Goal: Check status: Check status

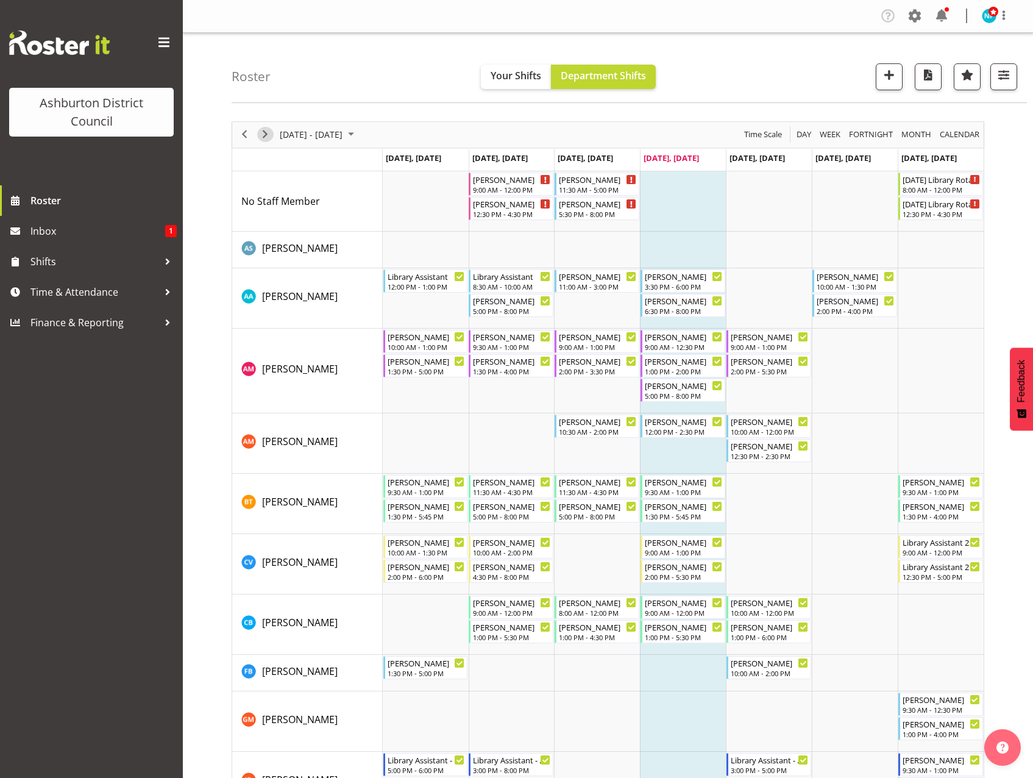
click at [269, 134] on span "Next" at bounding box center [265, 134] width 15 height 15
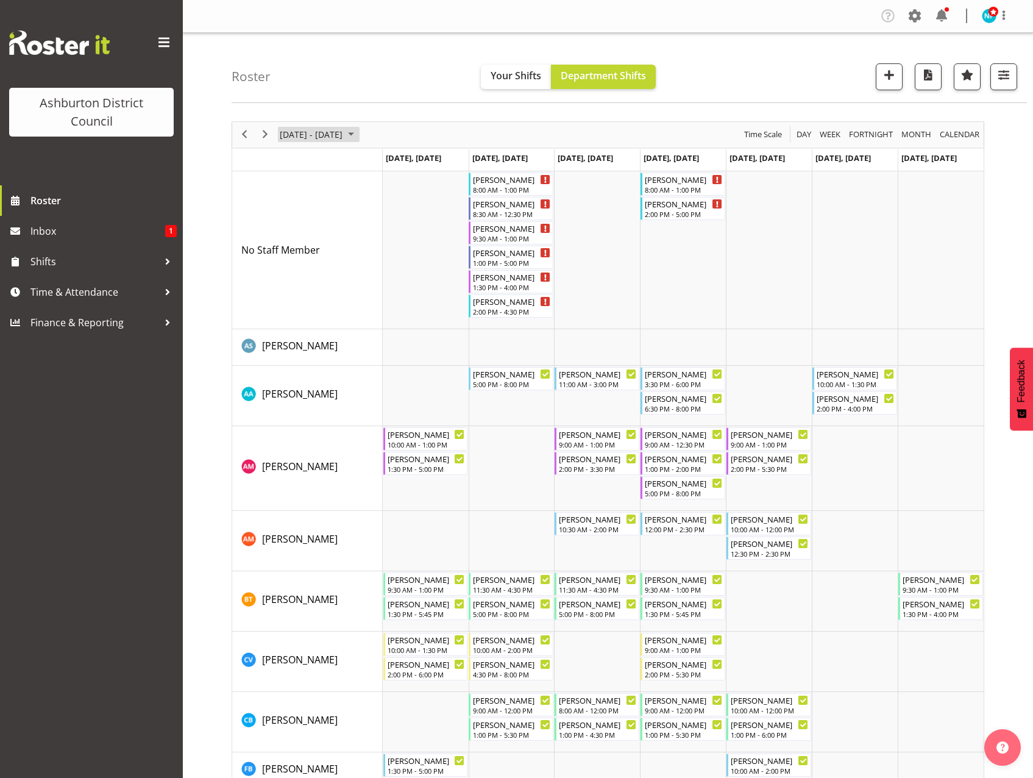
click at [358, 132] on span "September 2025" at bounding box center [351, 134] width 15 height 15
click at [406, 163] on span "next month" at bounding box center [408, 165] width 21 height 22
click at [312, 268] on span "21" at bounding box center [312, 269] width 18 height 18
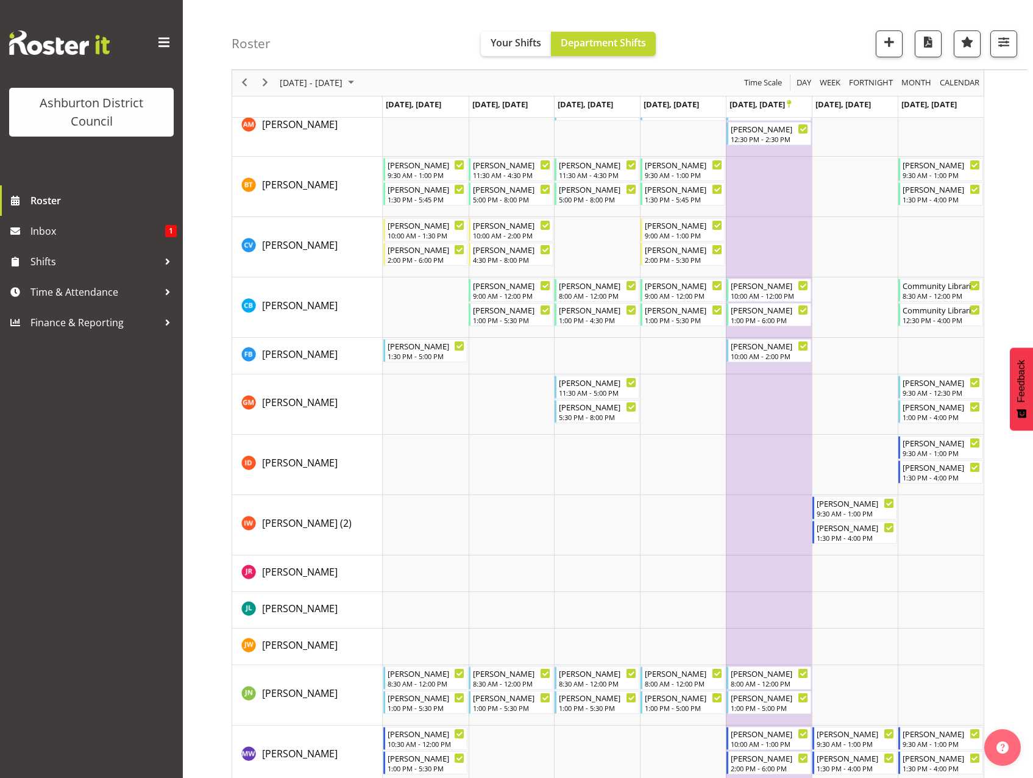
scroll to position [549, 0]
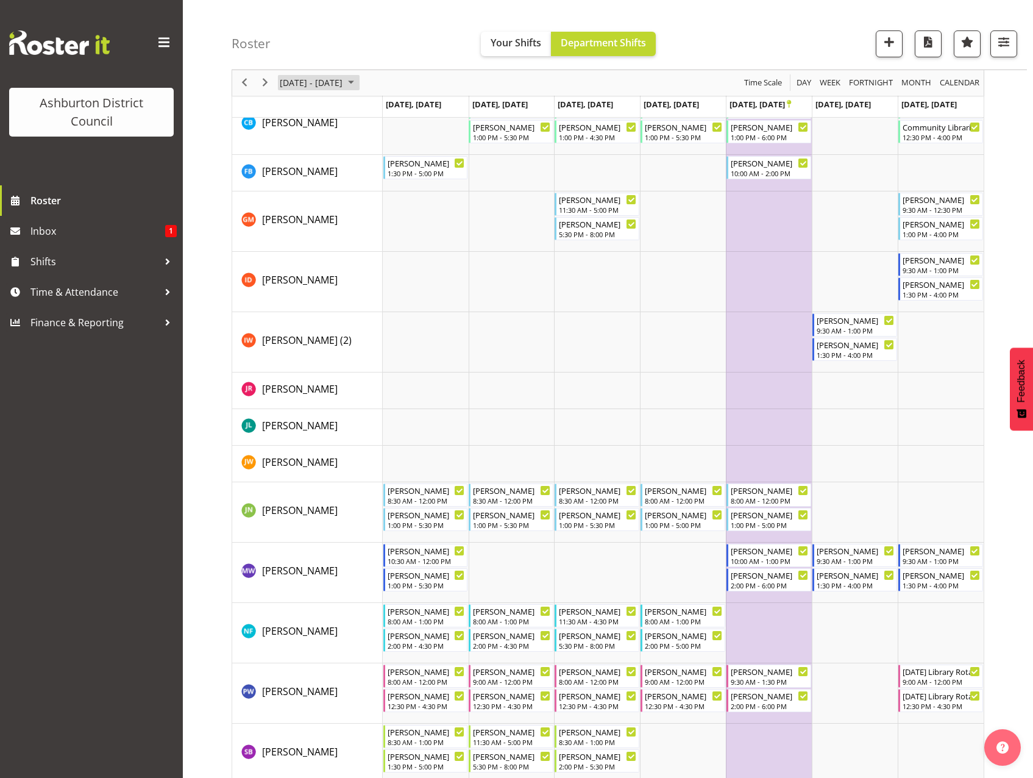
click at [358, 85] on span "October 2025" at bounding box center [351, 83] width 15 height 15
click at [408, 111] on span "next month" at bounding box center [408, 113] width 21 height 22
click at [410, 157] on span "2" at bounding box center [410, 155] width 18 height 18
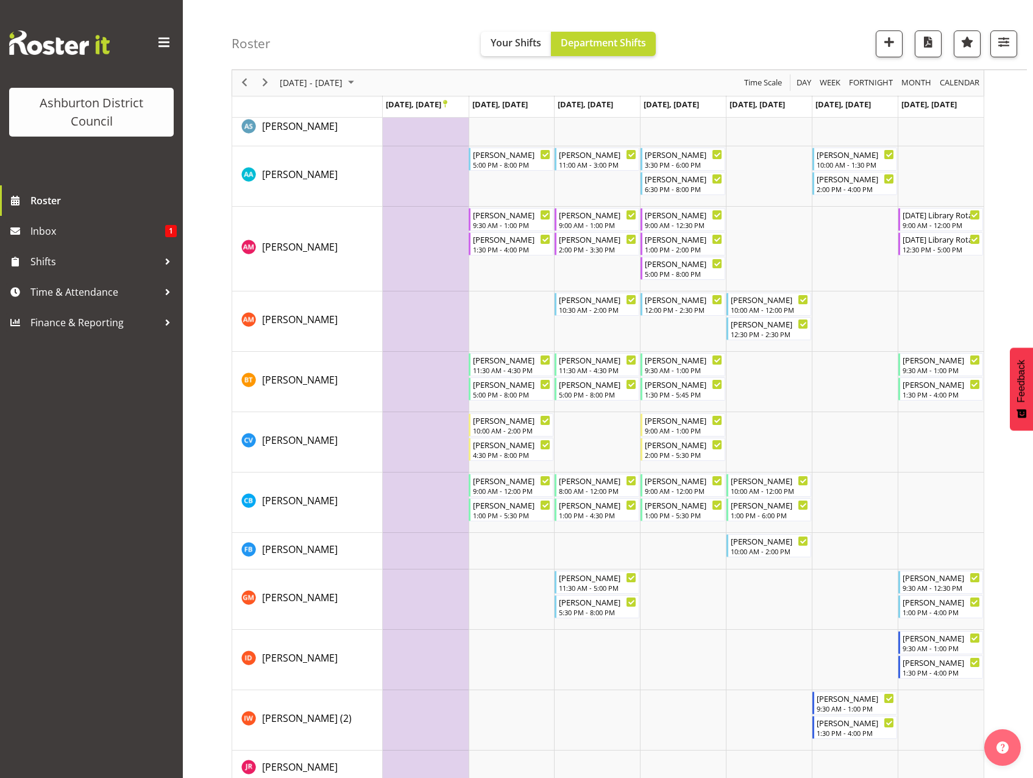
scroll to position [610, 0]
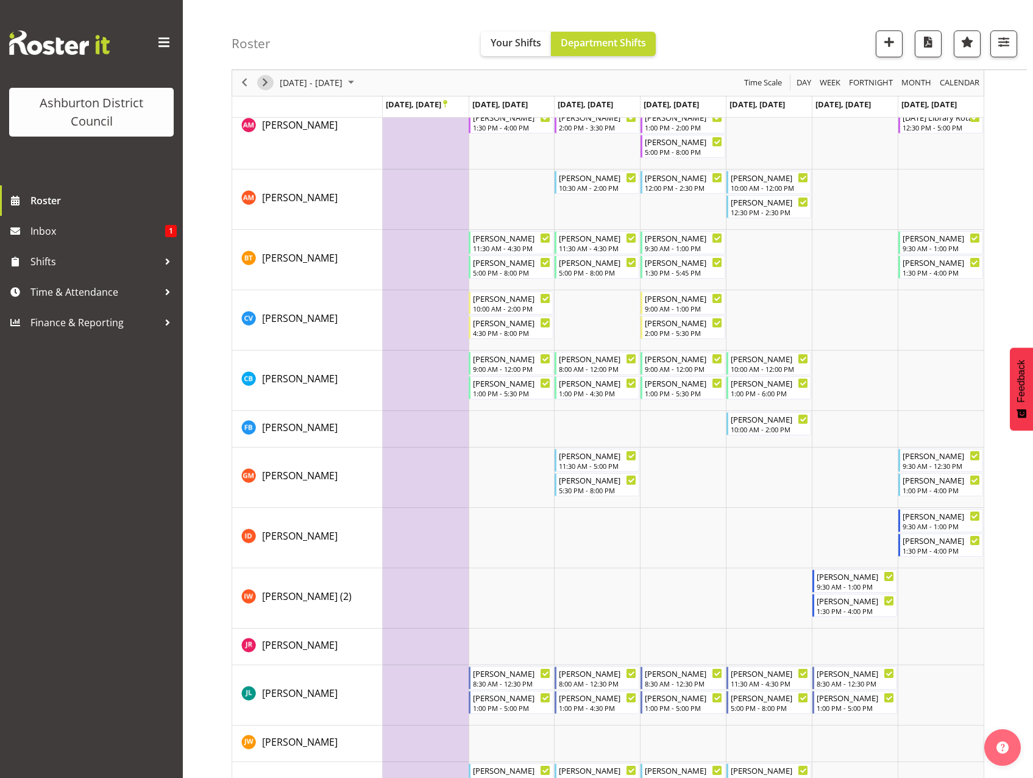
click at [271, 85] on span "Next" at bounding box center [265, 83] width 15 height 15
